Goal: Transaction & Acquisition: Book appointment/travel/reservation

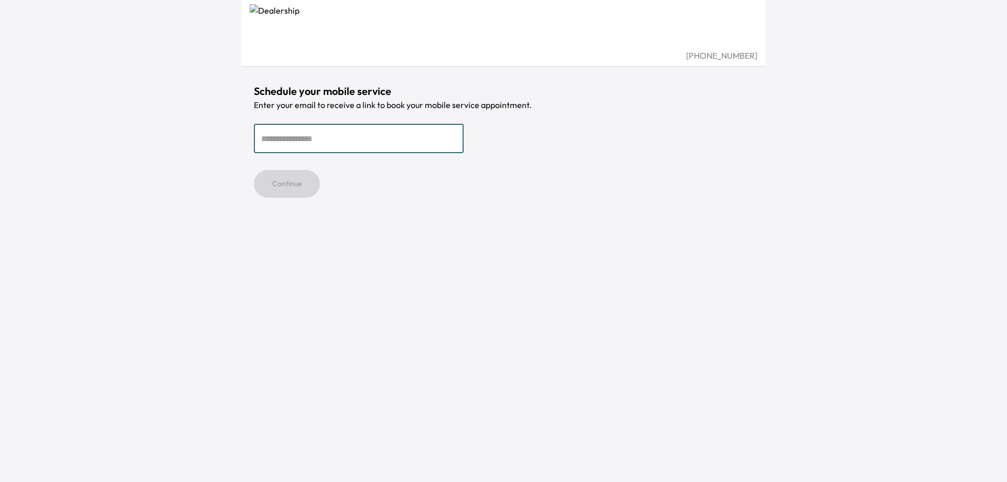
click at [349, 138] on input "email" at bounding box center [359, 138] width 210 height 29
type input "**********"
click at [265, 188] on button "Continue" at bounding box center [287, 184] width 66 height 28
